Goal: Information Seeking & Learning: Understand process/instructions

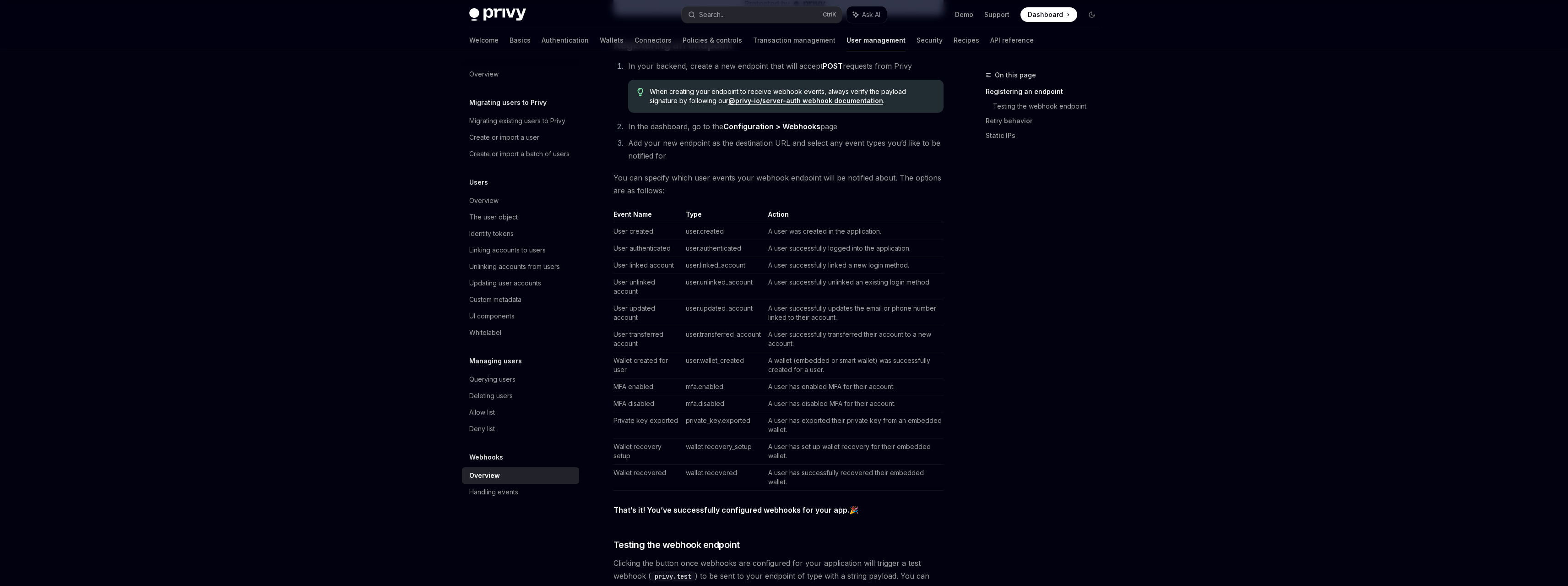
scroll to position [458, 0]
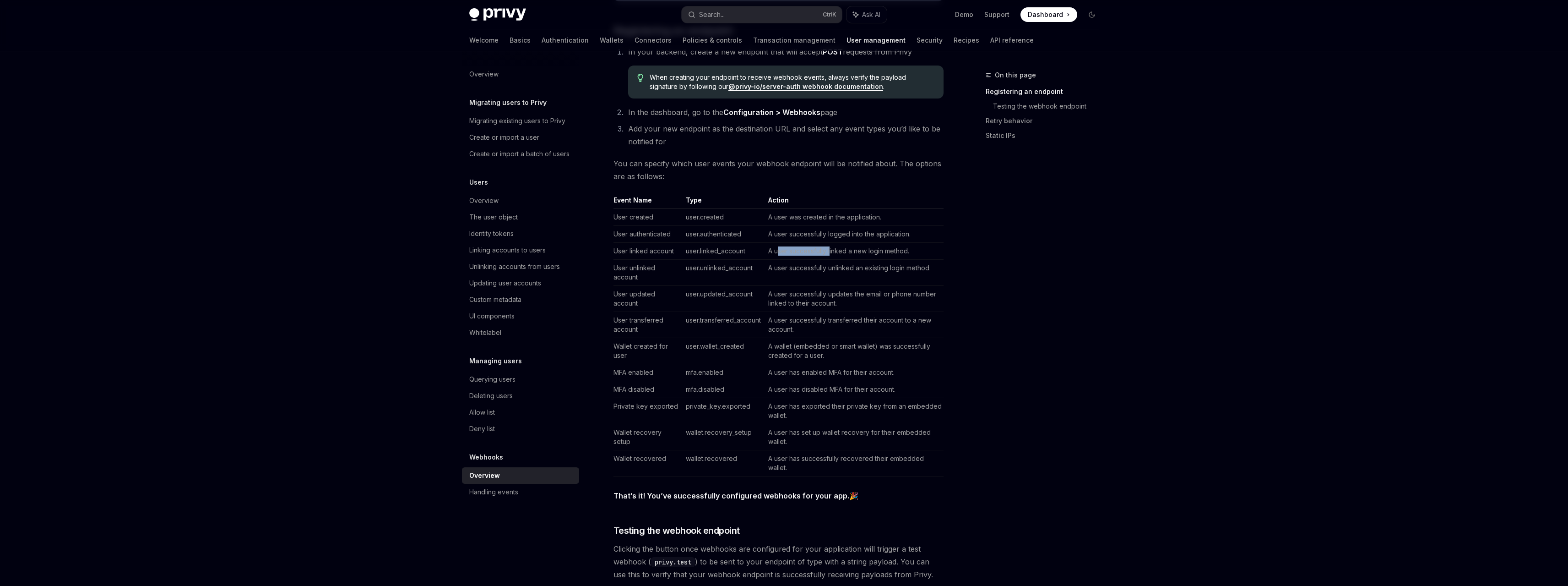
drag, startPoint x: 779, startPoint y: 253, endPoint x: 841, endPoint y: 255, distance: 62.0
click at [841, 255] on td "A user successfully linked a new login method." at bounding box center [854, 252] width 179 height 17
click at [817, 273] on td "A user successfully unlinked an existing login method." at bounding box center [854, 272] width 179 height 26
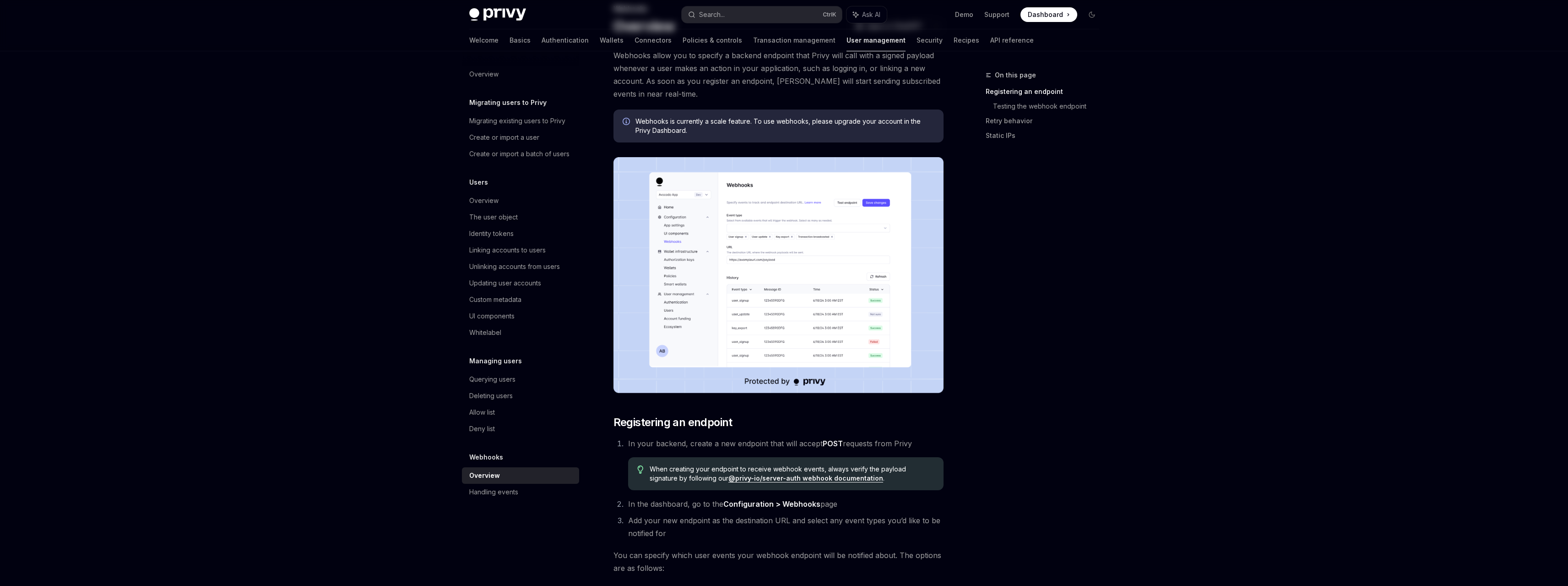
scroll to position [0, 0]
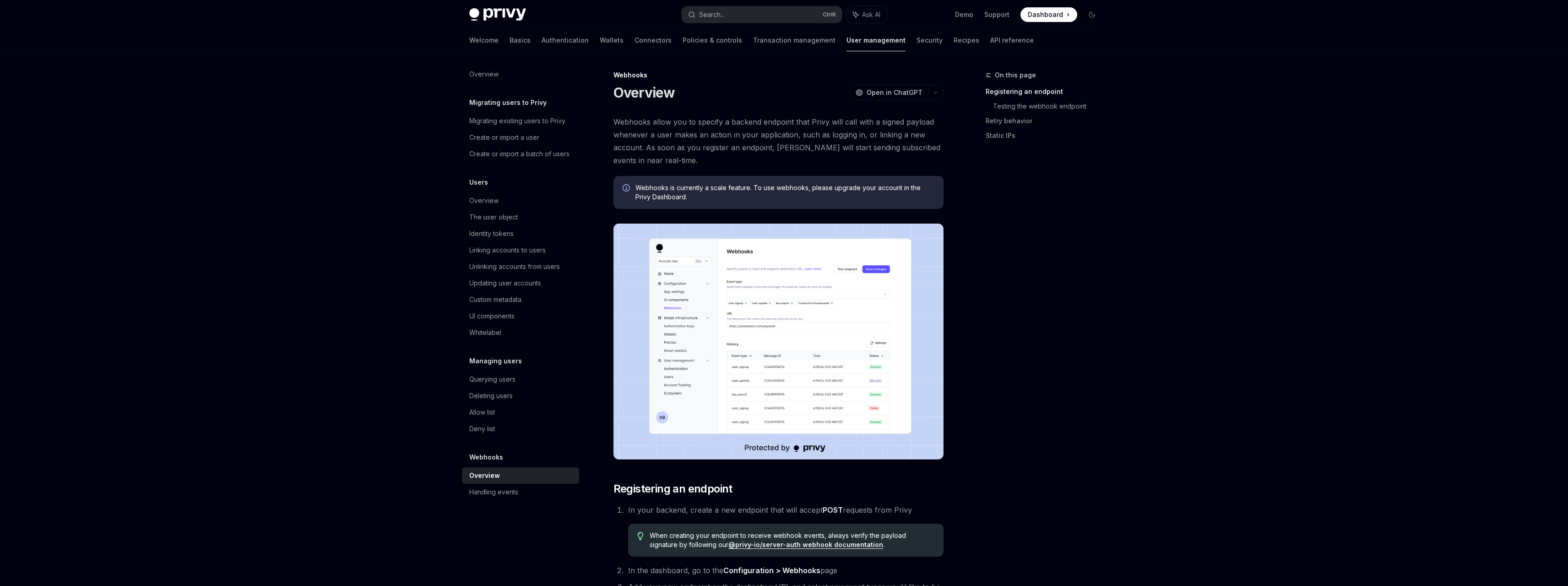
click at [733, 275] on img at bounding box center [779, 341] width 330 height 236
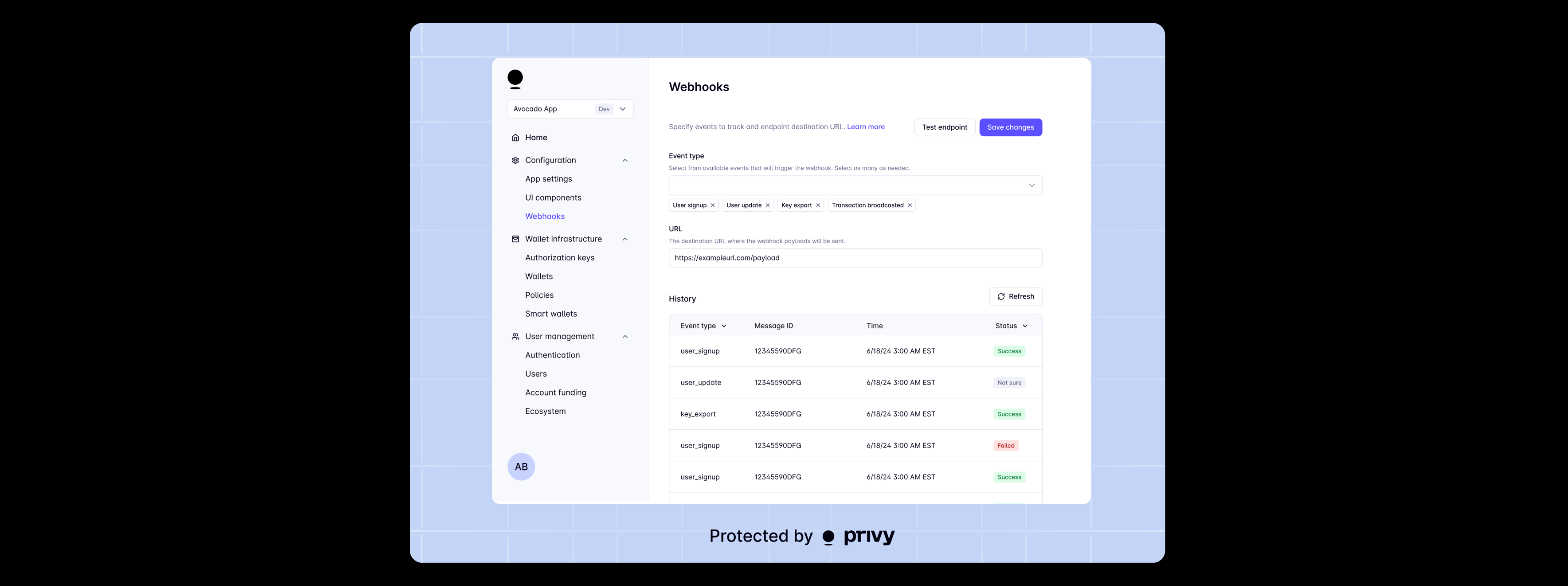
click at [733, 275] on img at bounding box center [787, 293] width 755 height 540
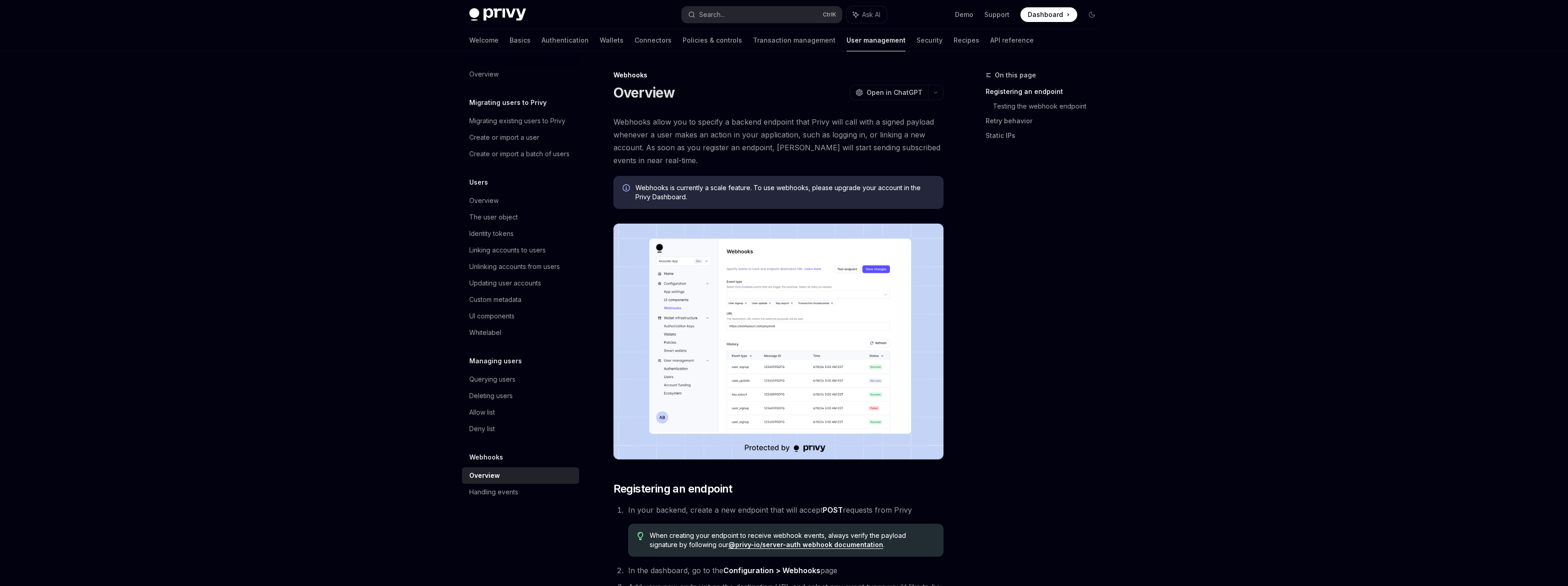
click at [825, 373] on img at bounding box center [779, 341] width 330 height 236
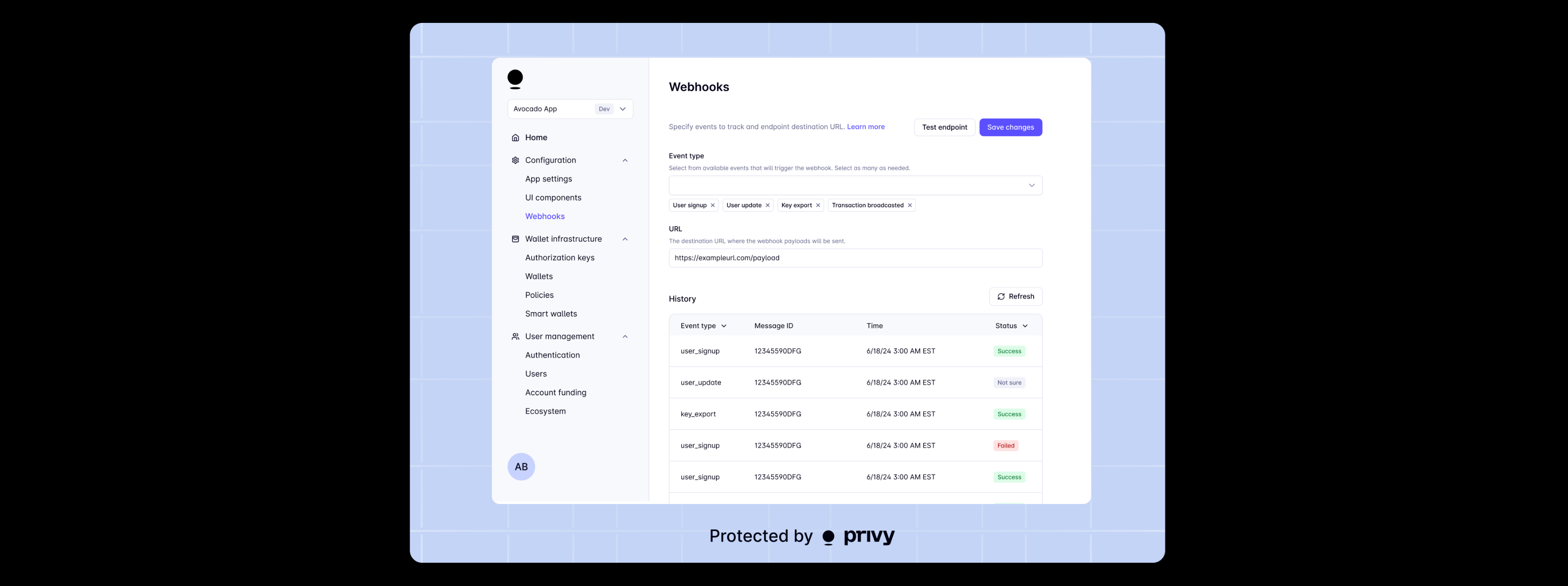
click at [1091, 365] on img at bounding box center [787, 293] width 755 height 540
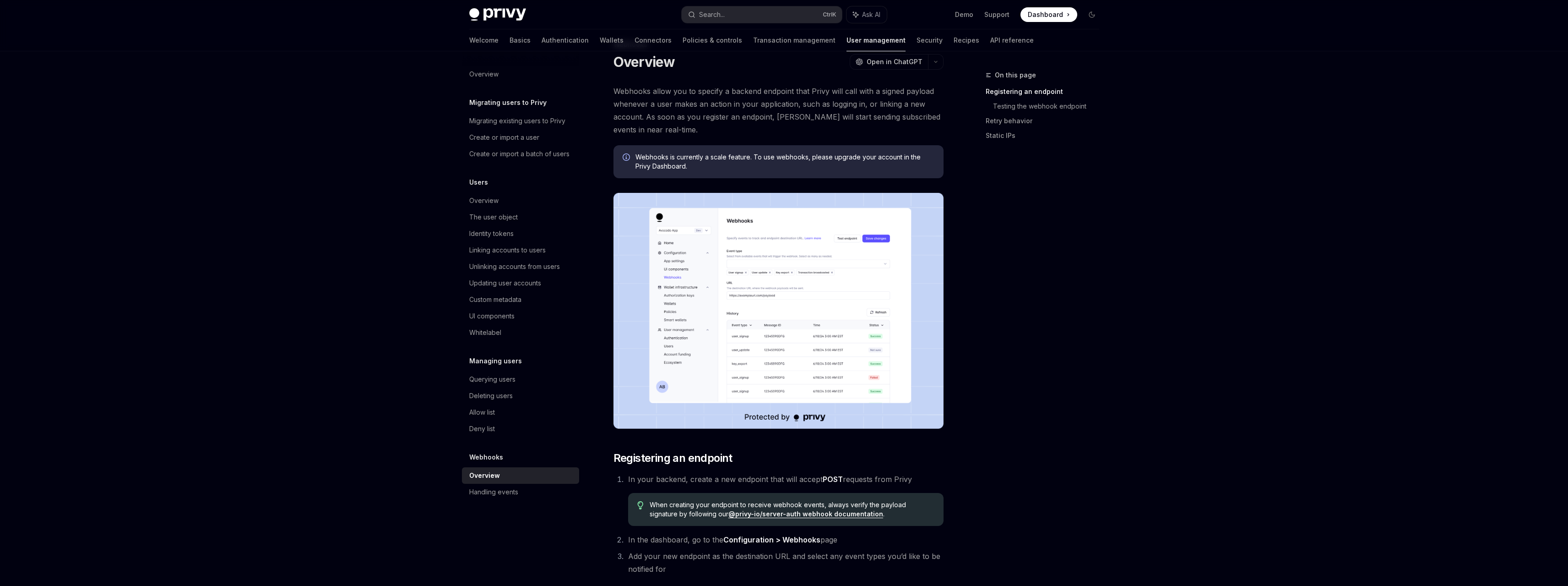
scroll to position [46, 0]
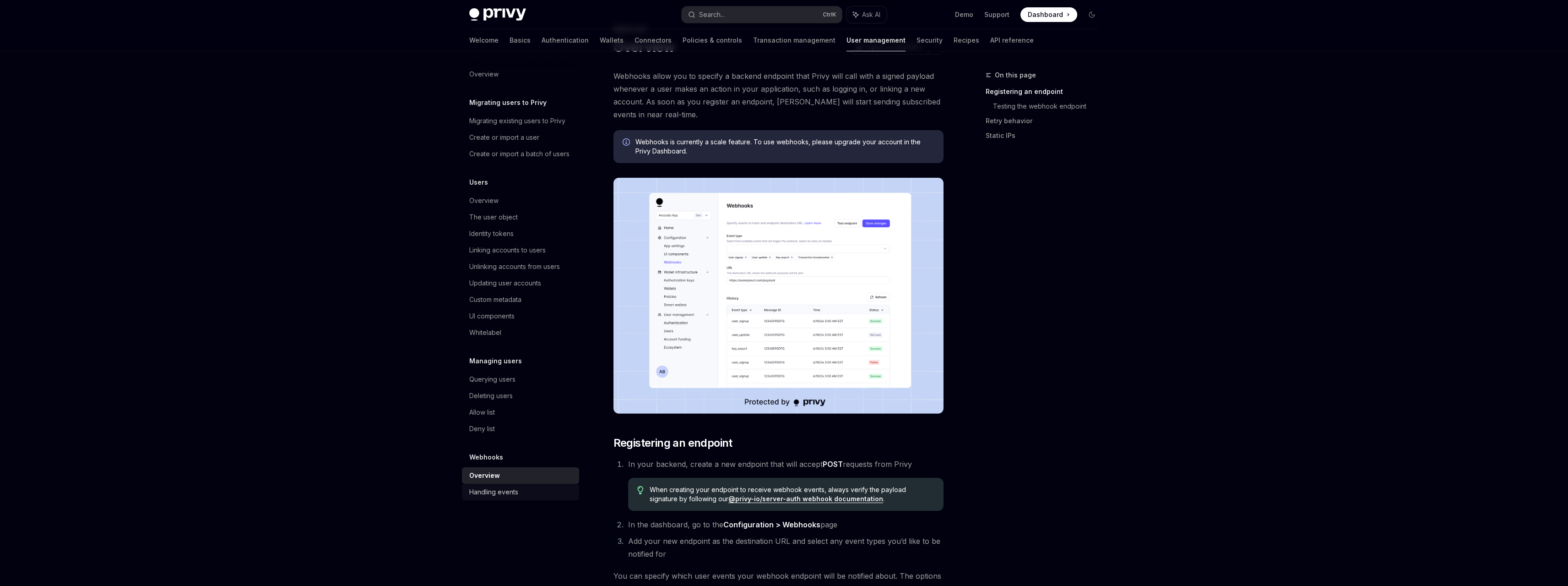
click at [503, 490] on div "Handling events" at bounding box center [494, 492] width 49 height 11
type textarea "*"
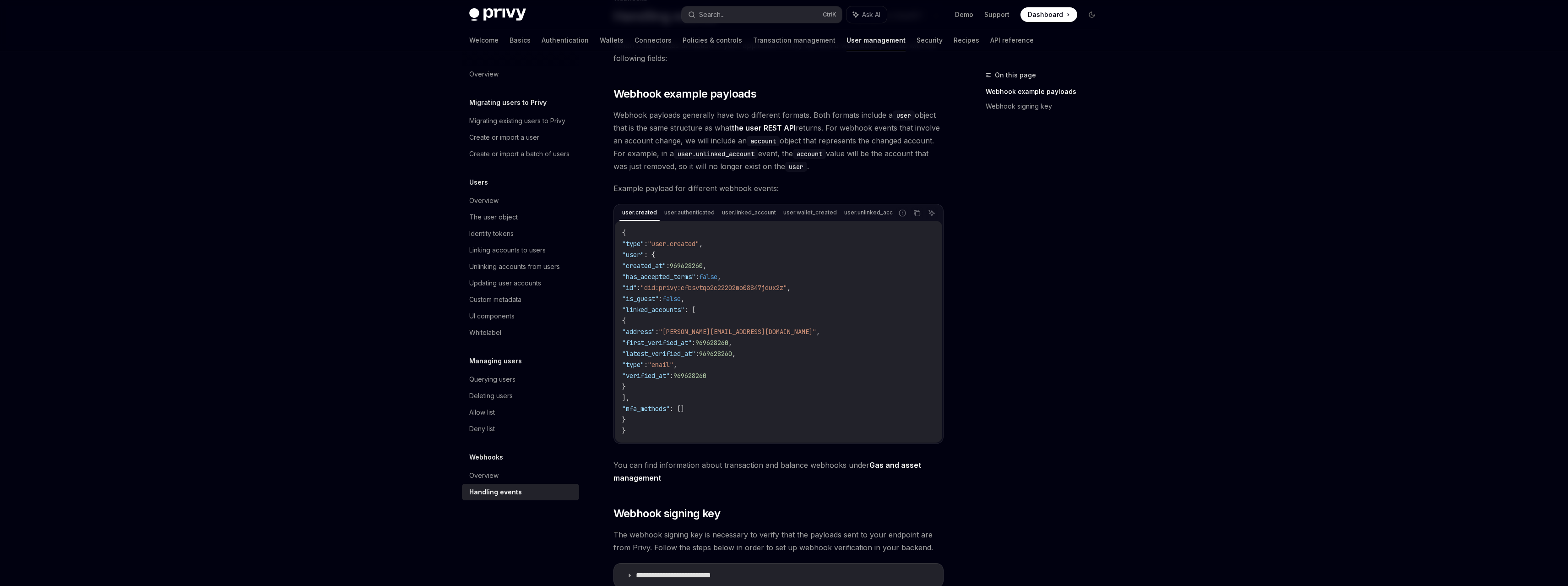
scroll to position [91, 0]
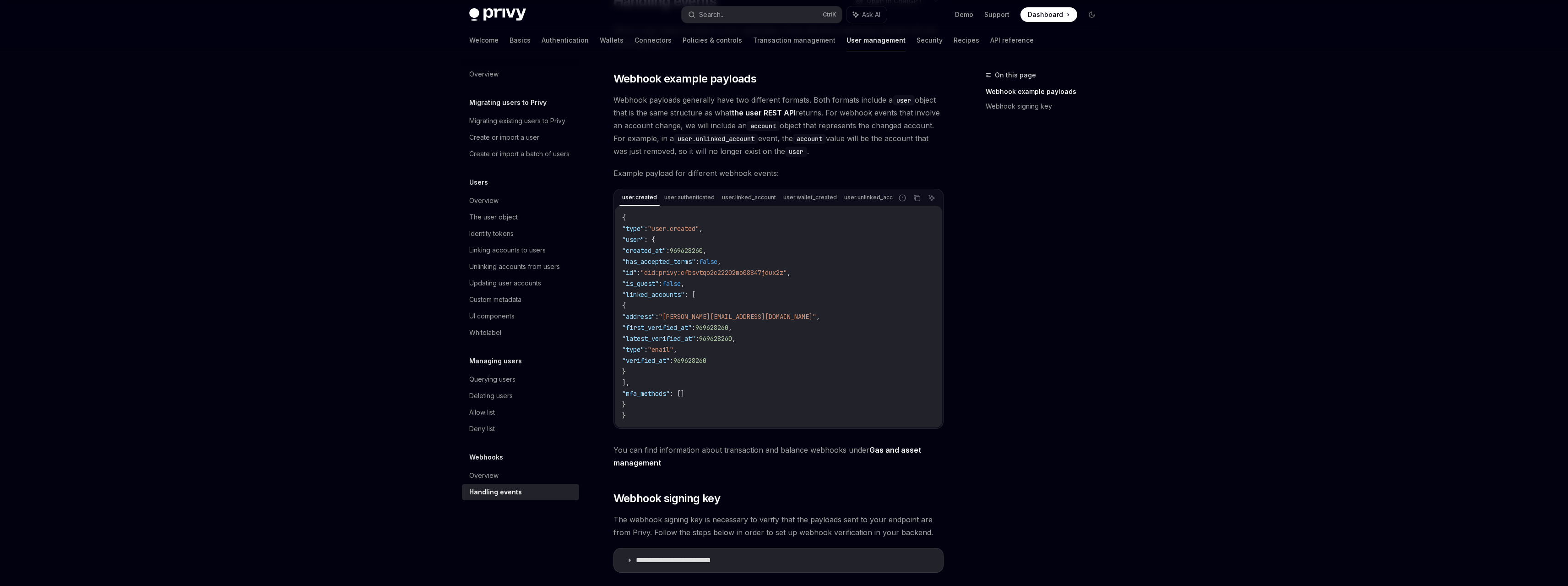
click at [690, 314] on code "{ "type" : "user.created" , "user" : { "created_at" : 969628260 , "has_accepted…" at bounding box center [779, 316] width 313 height 209
click at [723, 300] on code "{ "type" : "user.created" , "user" : { "created_at" : 969628260 , "has_accepted…" at bounding box center [779, 316] width 313 height 209
click at [695, 298] on span ": [" at bounding box center [690, 295] width 11 height 9
click at [710, 307] on code "{ "type" : "user.created" , "user" : { "created_at" : 969628260 , "has_accepted…" at bounding box center [779, 316] width 313 height 209
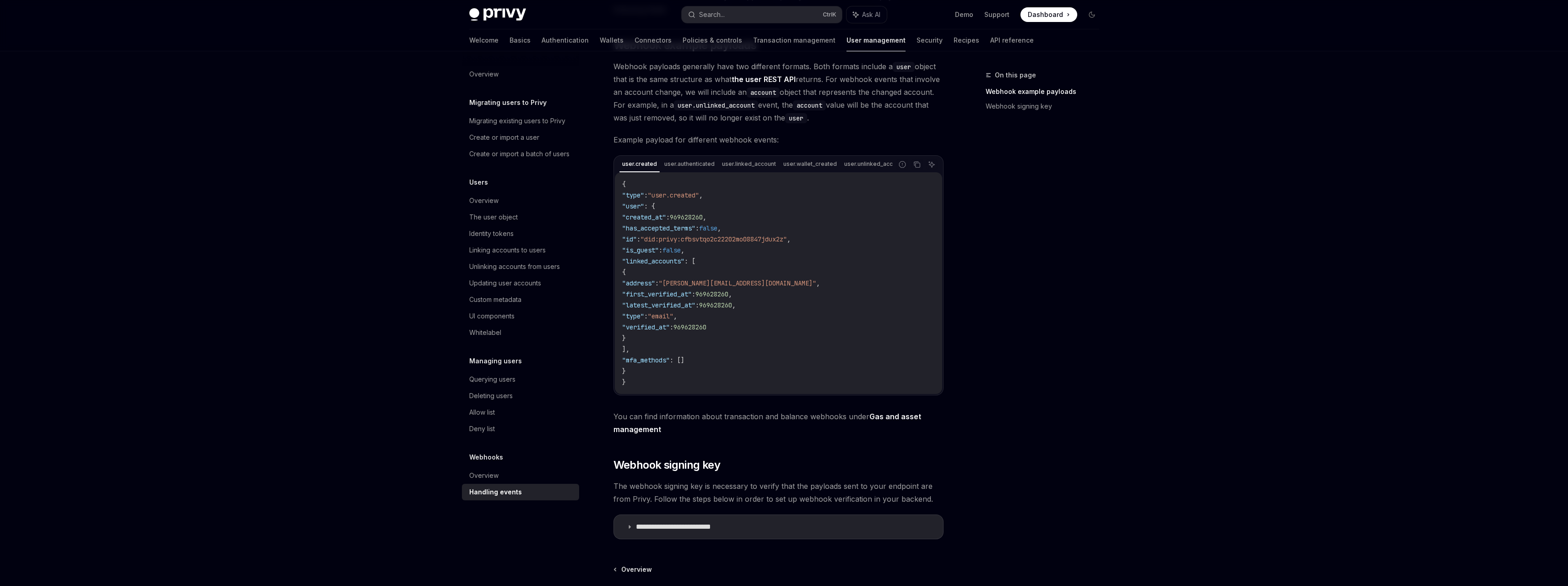
scroll to position [138, 0]
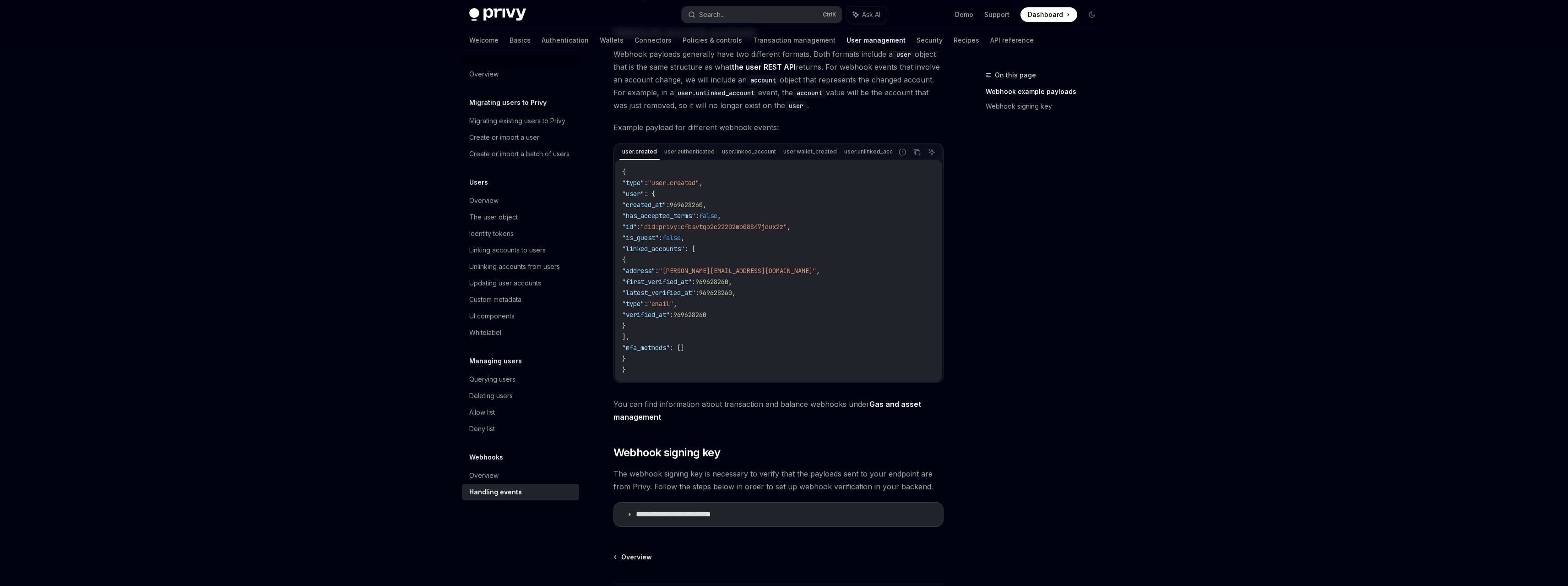
click at [725, 356] on code "{ "type" : "user.created" , "user" : { "created_at" : 969628260 , "has_accepted…" at bounding box center [779, 270] width 313 height 209
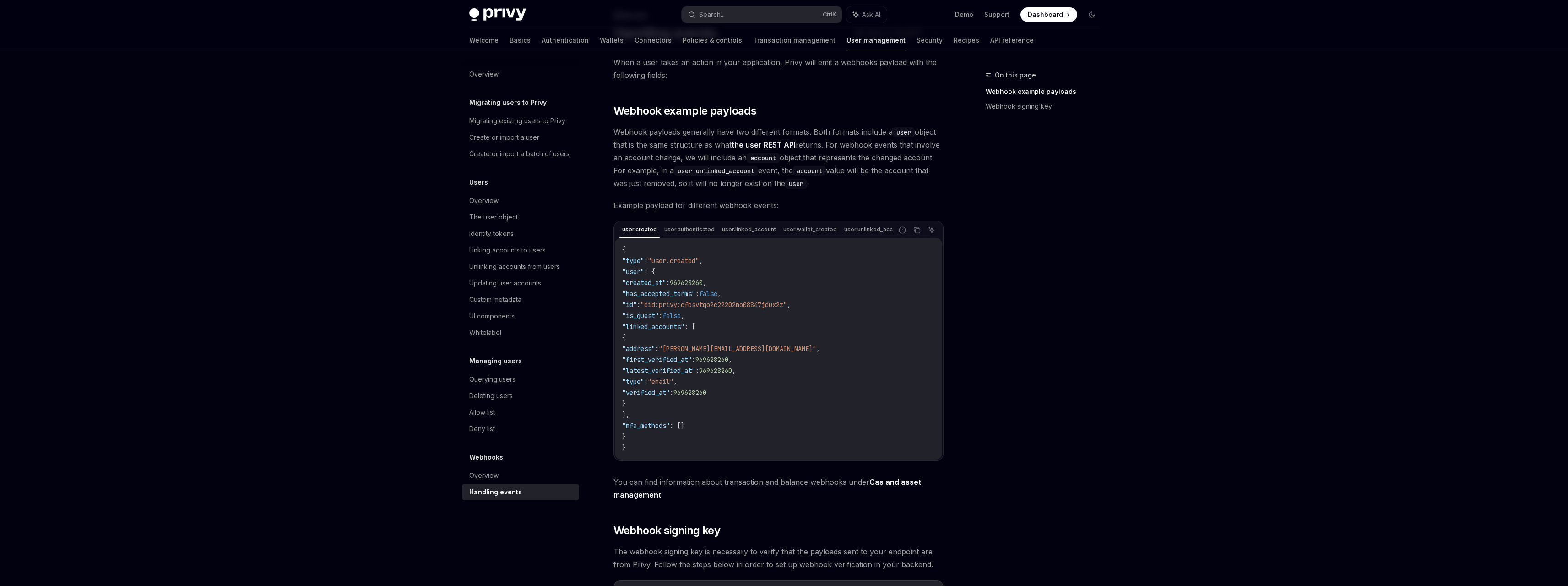
scroll to position [46, 0]
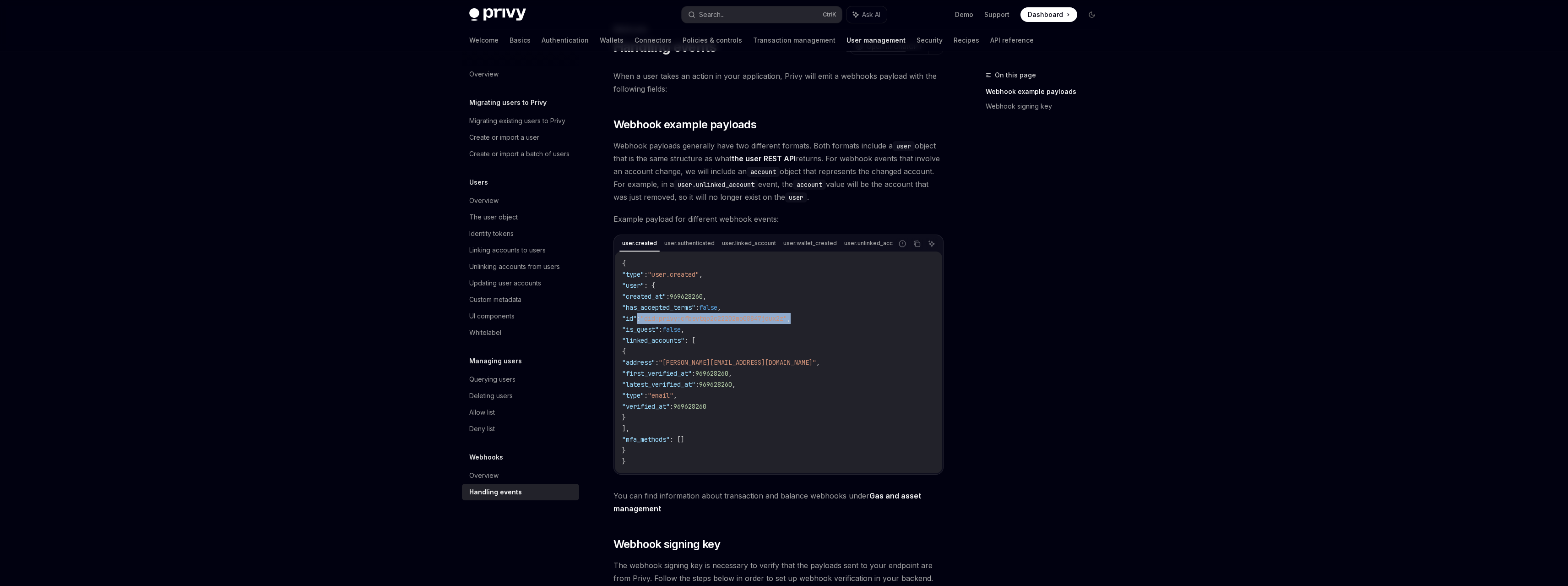
drag, startPoint x: 637, startPoint y: 323, endPoint x: 820, endPoint y: 324, distance: 183.0
click at [820, 324] on code "{ "type" : "user.created" , "user" : { "created_at" : 969628260 , "has_accepted…" at bounding box center [779, 362] width 313 height 209
drag, startPoint x: 826, startPoint y: 324, endPoint x: 632, endPoint y: 324, distance: 194.0
click at [632, 324] on code "{ "type" : "user.created" , "user" : { "created_at" : 969628260 , "has_accepted…" at bounding box center [779, 362] width 313 height 209
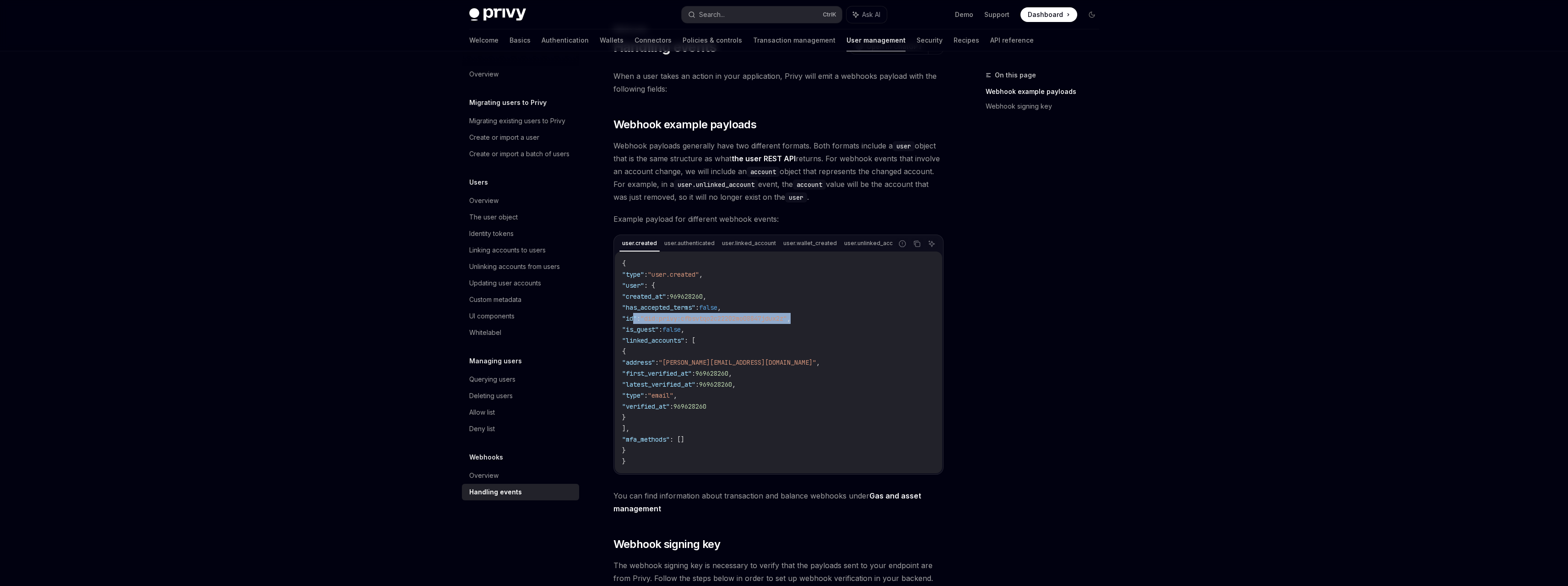
click at [632, 322] on span ""id"" at bounding box center [629, 319] width 15 height 9
drag, startPoint x: 632, startPoint y: 324, endPoint x: 842, endPoint y: 327, distance: 210.0
click at [842, 327] on code "{ "type" : "user.created" , "user" : { "created_at" : 969628260 , "has_accepted…" at bounding box center [779, 362] width 313 height 209
click at [673, 400] on span ""email"" at bounding box center [660, 395] width 26 height 9
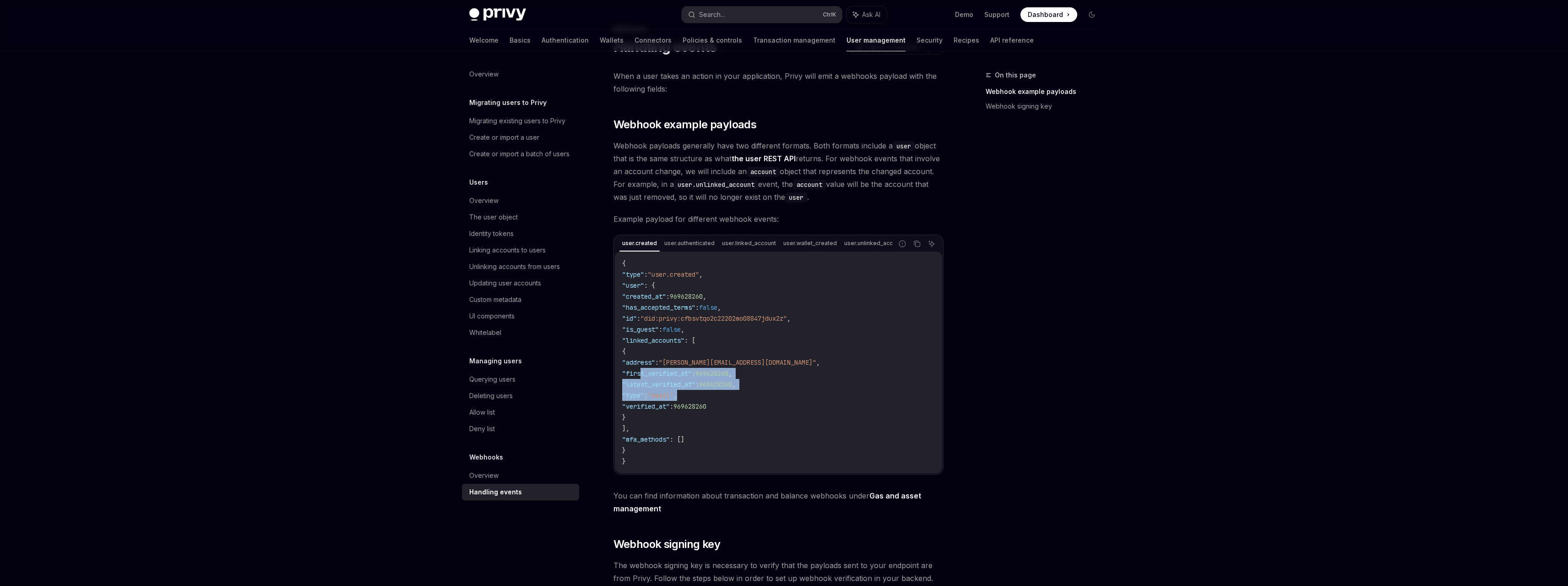
drag, startPoint x: 732, startPoint y: 401, endPoint x: 640, endPoint y: 372, distance: 96.5
click at [640, 372] on code "{ "type" : "user.created" , "user" : { "created_at" : 969628260 , "has_accepted…" at bounding box center [779, 362] width 313 height 209
click at [669, 342] on span ""linked_accounts"" at bounding box center [653, 341] width 62 height 9
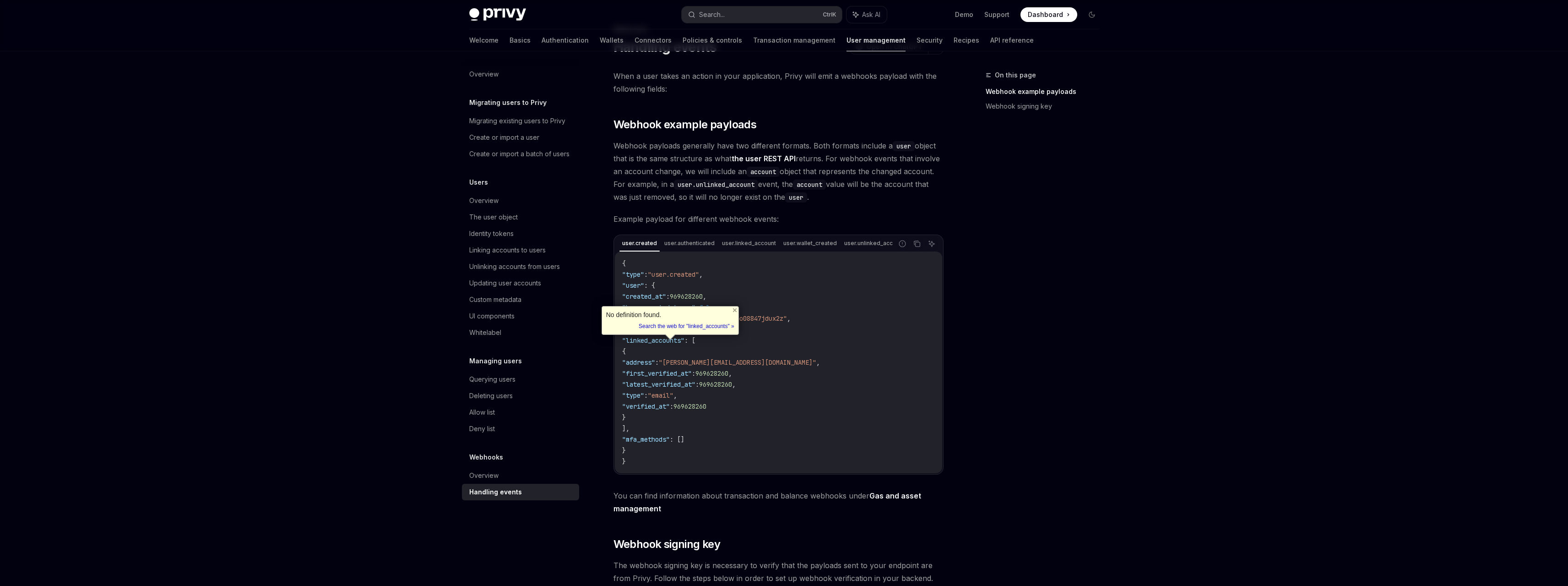
copy span "linked_accounts"
click at [714, 360] on code "{ "type" : "user.created" , "user" : { "created_at" : 969628260 , "has_accepted…" at bounding box center [779, 362] width 313 height 209
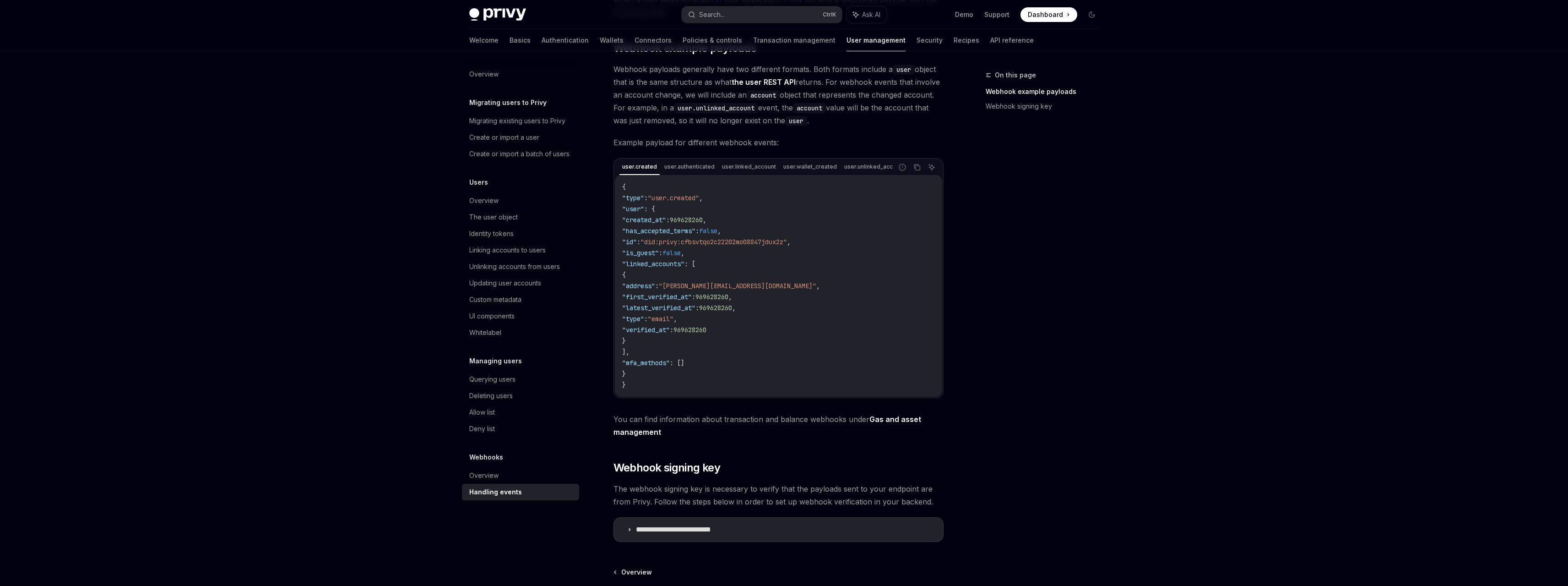
scroll to position [138, 0]
